Goal: Task Accomplishment & Management: Manage account settings

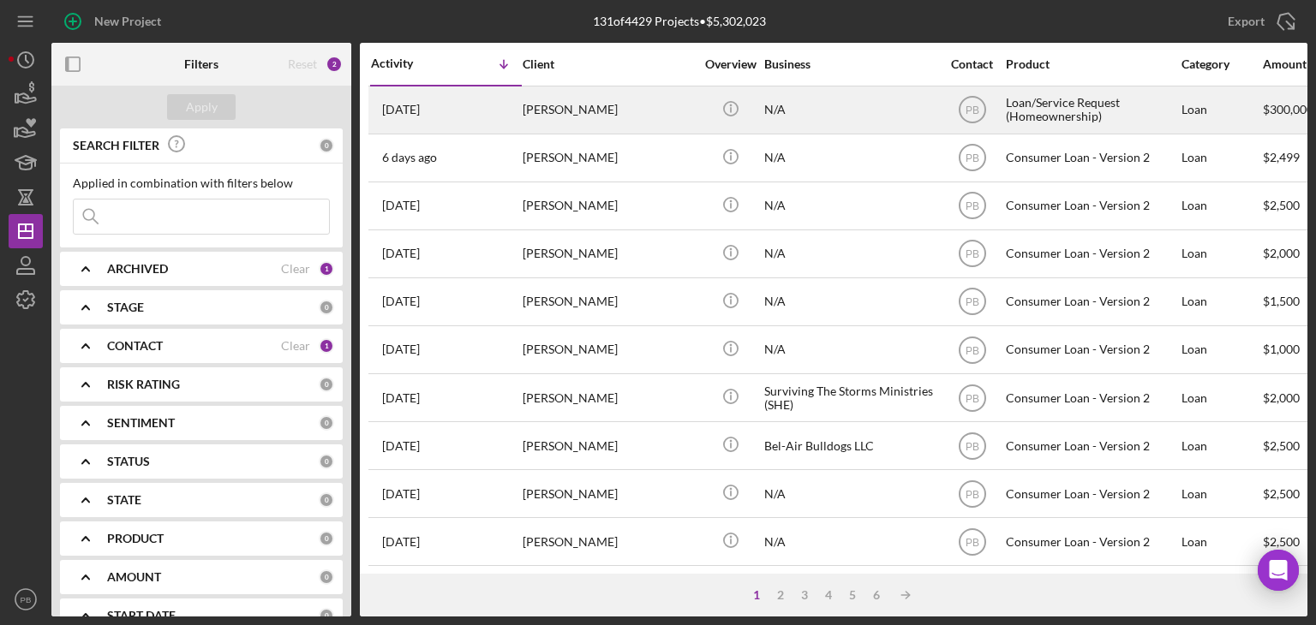
click at [566, 109] on div "[PERSON_NAME]" at bounding box center [608, 109] width 171 height 45
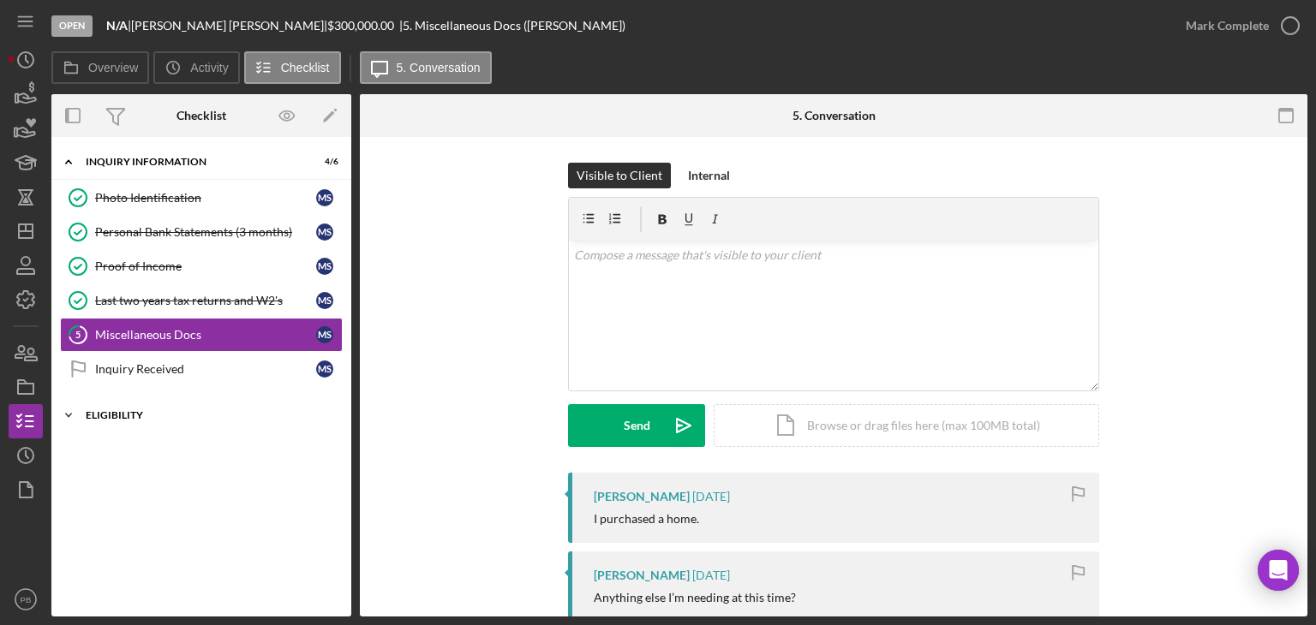
click at [117, 411] on div "ELIGIBILITY" at bounding box center [208, 415] width 244 height 10
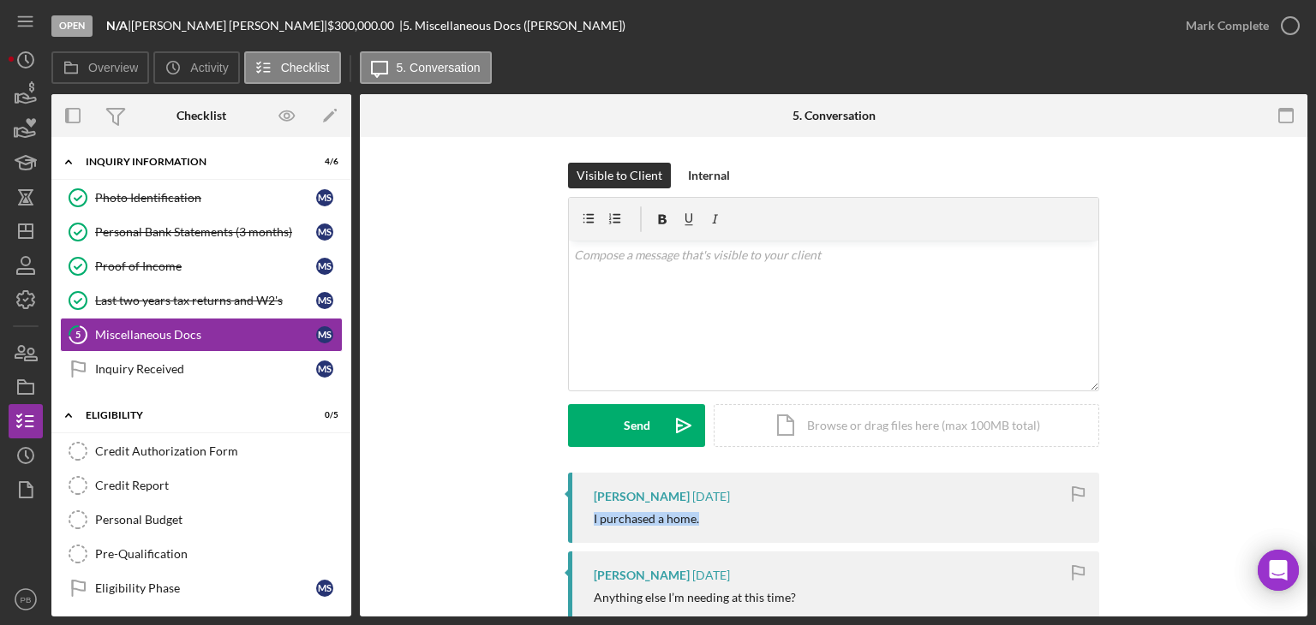
drag, startPoint x: 595, startPoint y: 521, endPoint x: 707, endPoint y: 524, distance: 112.3
click at [707, 524] on div "I purchased a home." at bounding box center [838, 519] width 488 height 14
click at [712, 524] on div "I purchased a home." at bounding box center [838, 519] width 488 height 14
